Goal: Navigation & Orientation: Go to known website

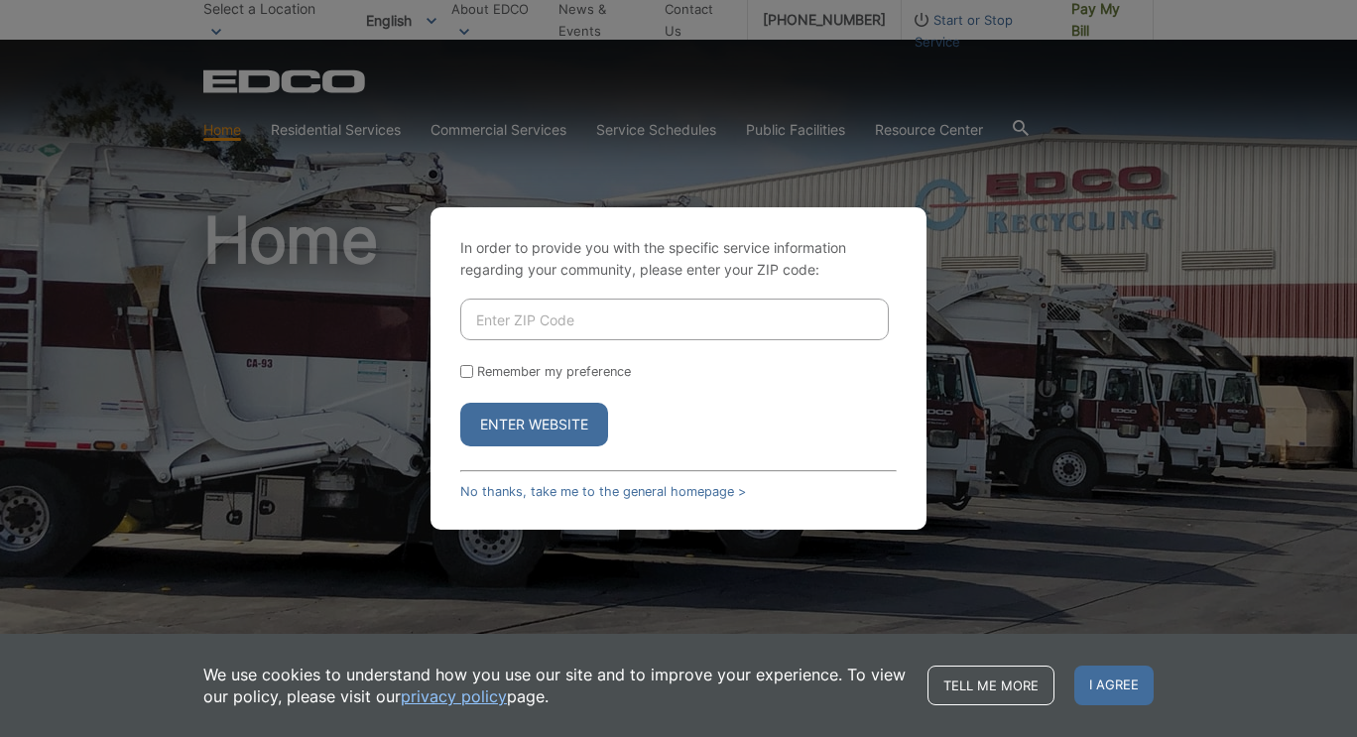
click at [583, 323] on input "Enter ZIP Code" at bounding box center [674, 320] width 429 height 42
click at [571, 494] on link "No thanks, take me to the general homepage >" at bounding box center [603, 491] width 286 height 15
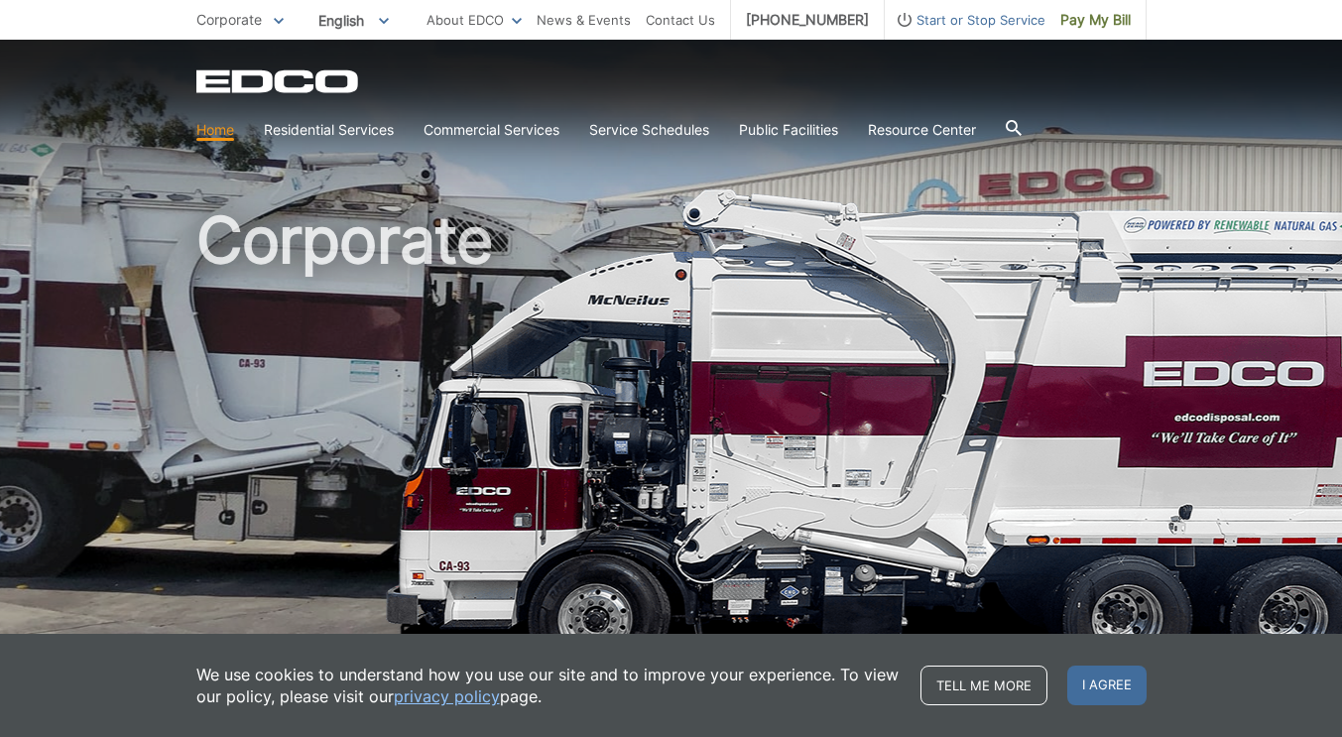
click at [1101, 676] on span "I agree" at bounding box center [1106, 686] width 79 height 40
